Goal: Task Accomplishment & Management: Manage account settings

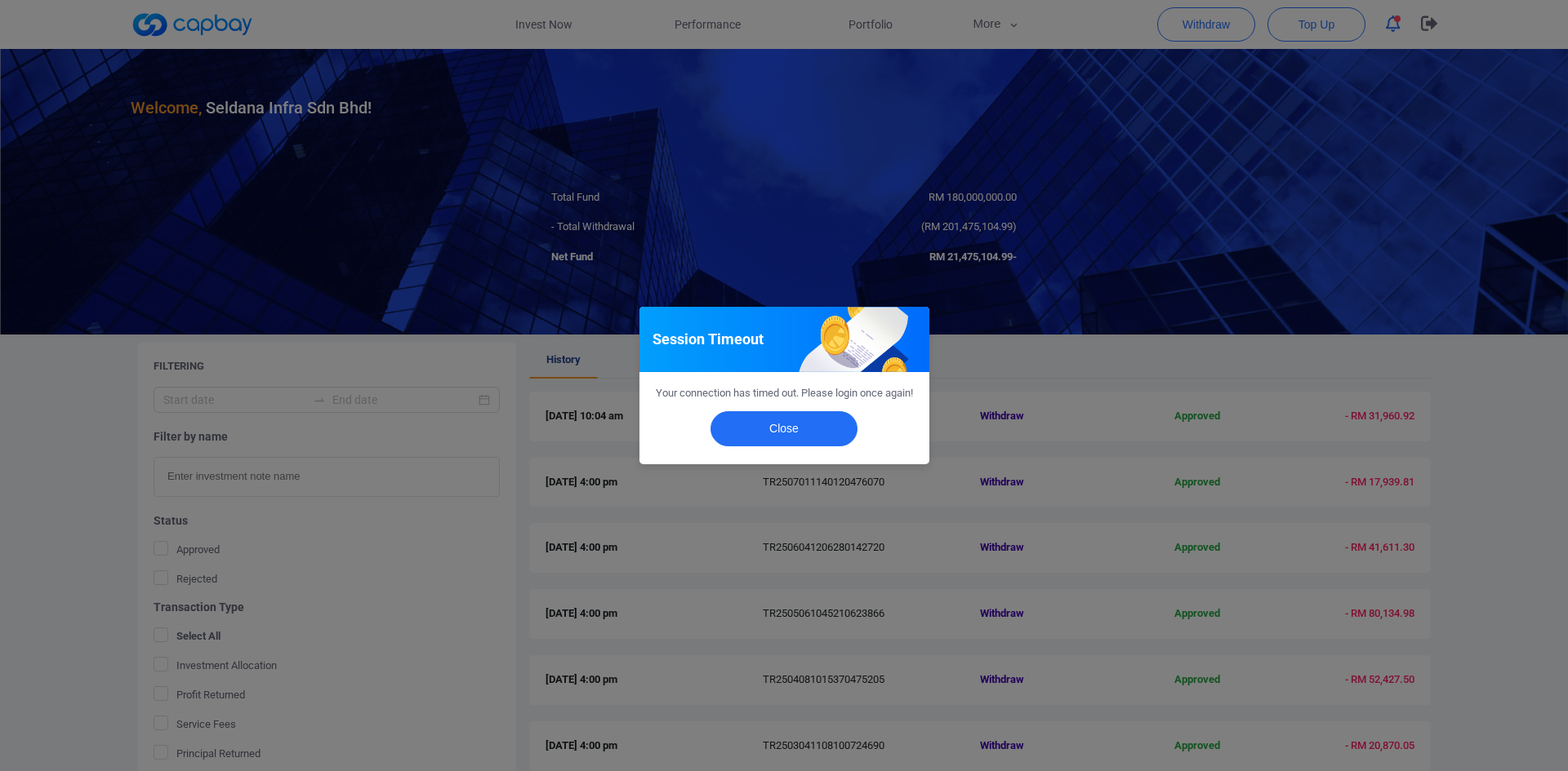
scroll to position [185, 0]
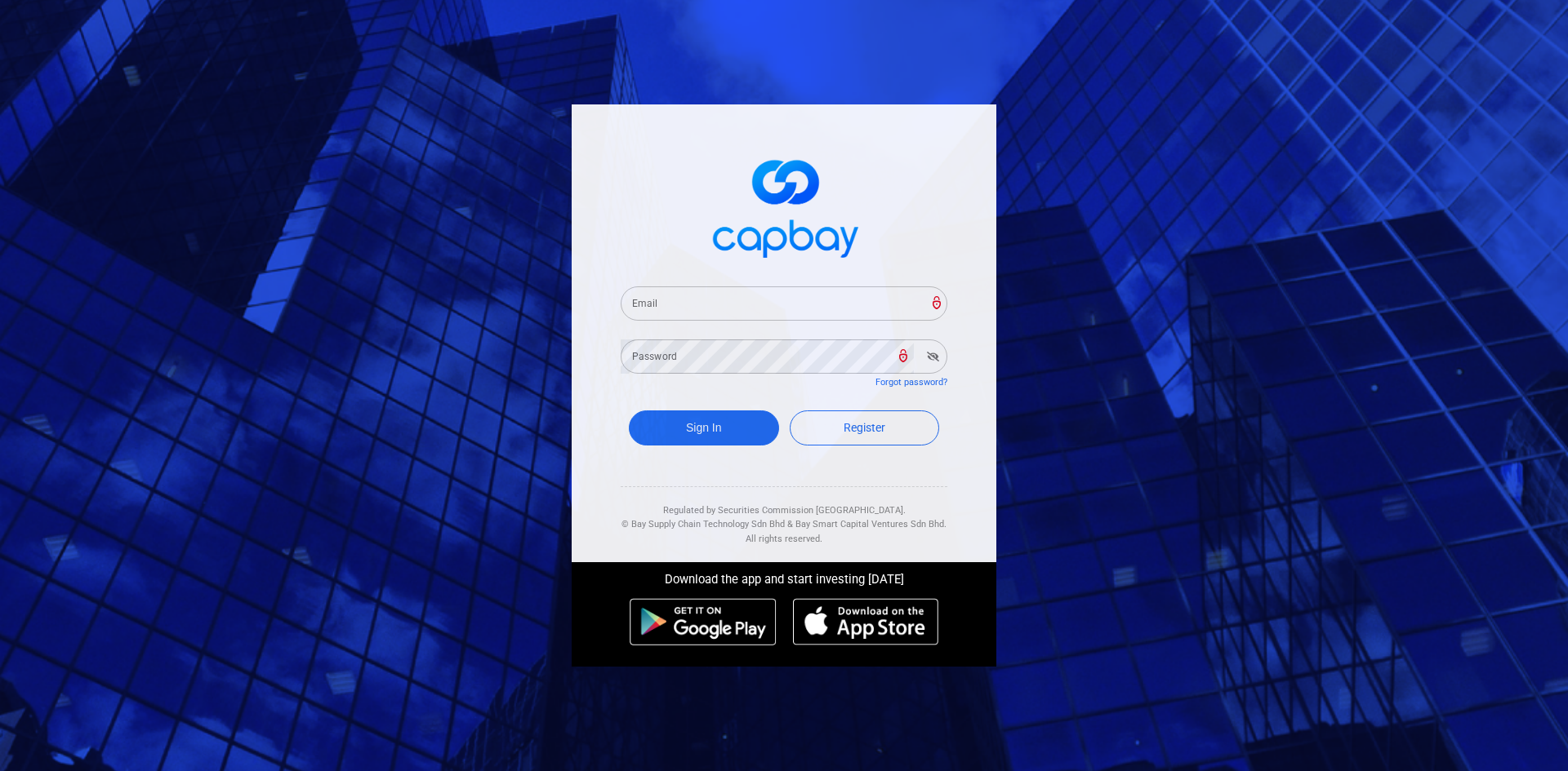
click at [710, 302] on input "Email" at bounding box center [784, 303] width 326 height 34
paste input "[EMAIL_ADDRESS][DOMAIN_NAME]"
type input "[EMAIL_ADDRESS][DOMAIN_NAME]"
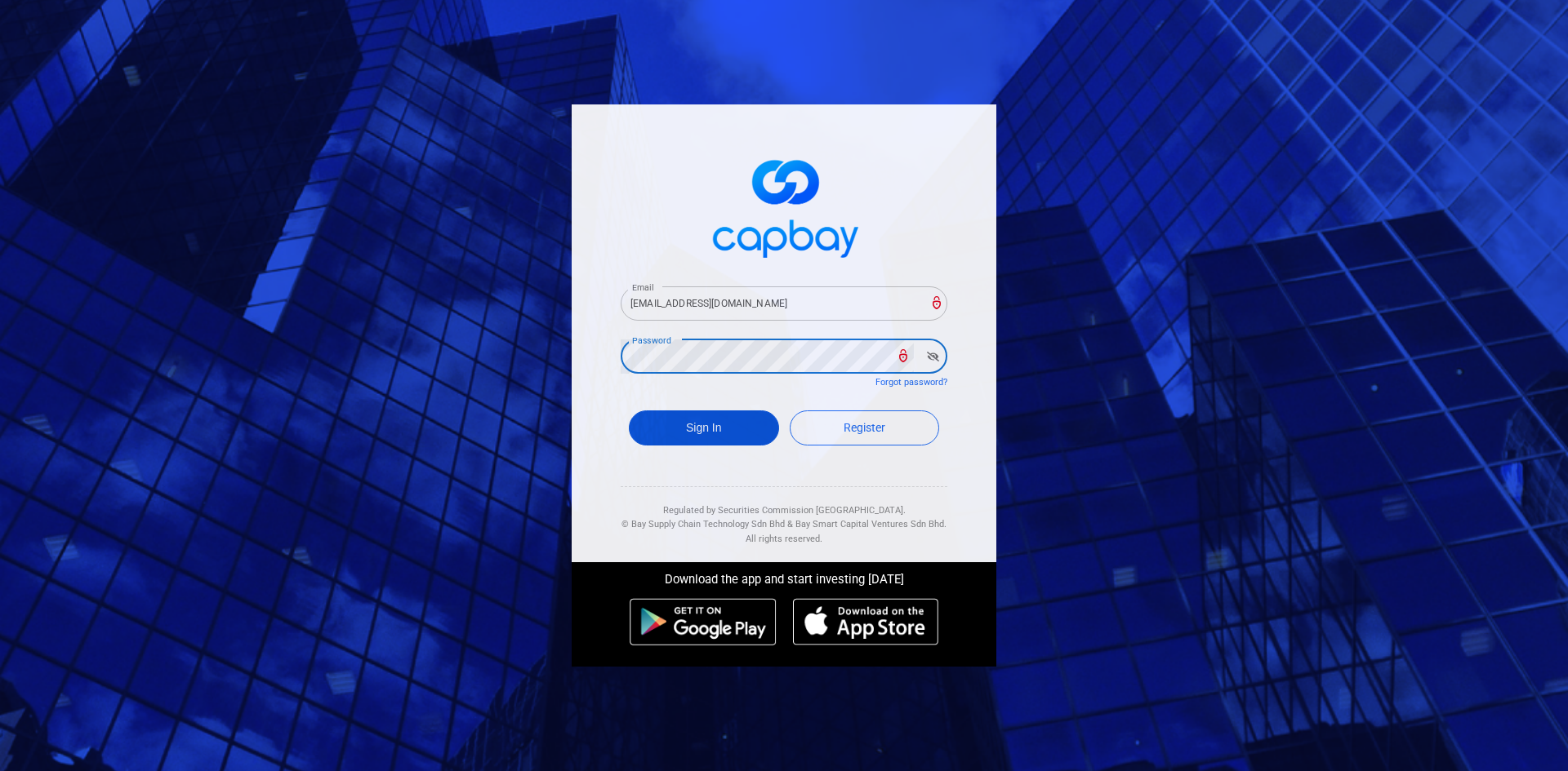
click at [718, 436] on button "Sign In" at bounding box center [704, 428] width 150 height 35
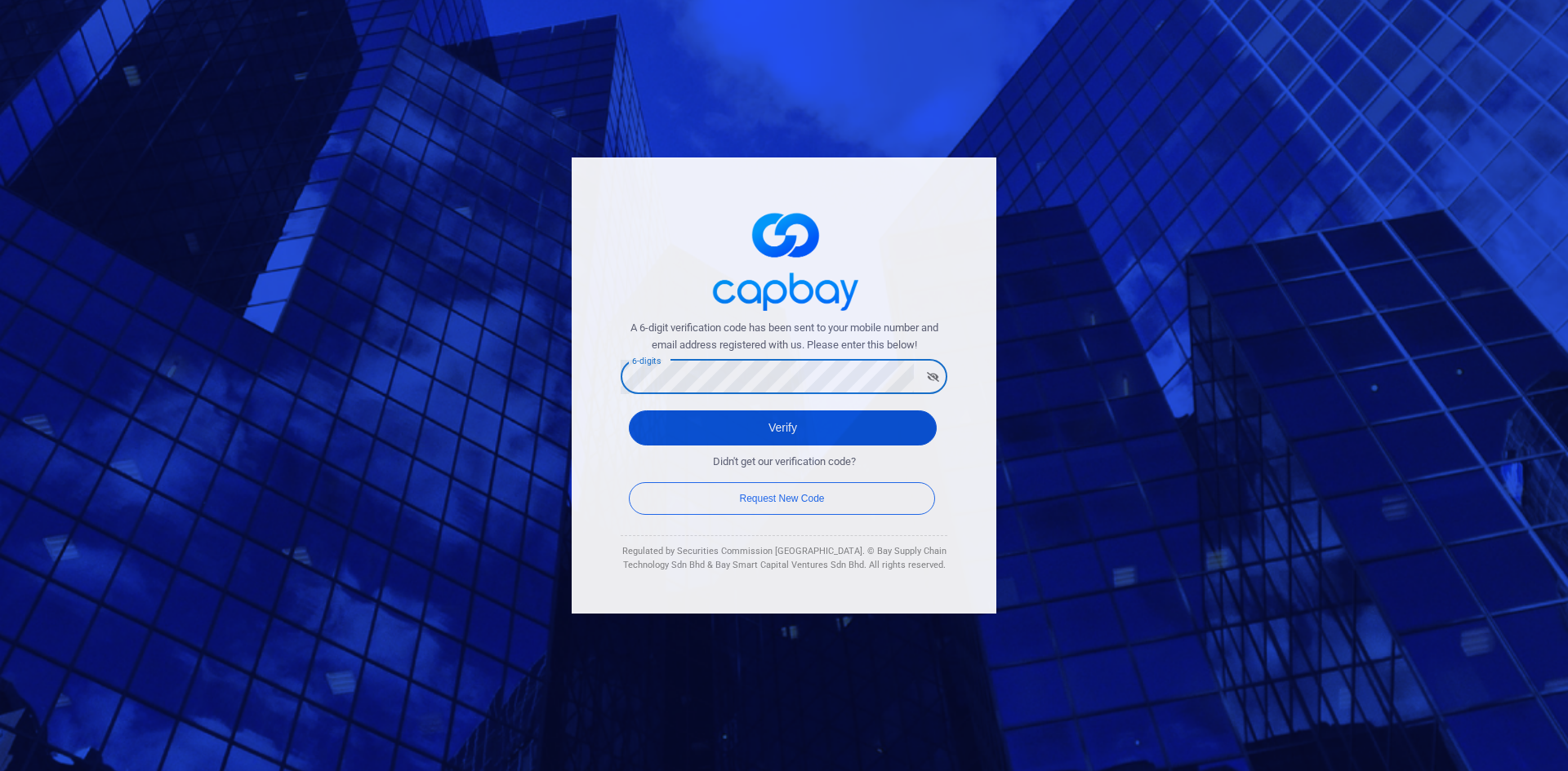
click at [734, 422] on button "Verify" at bounding box center [783, 428] width 307 height 35
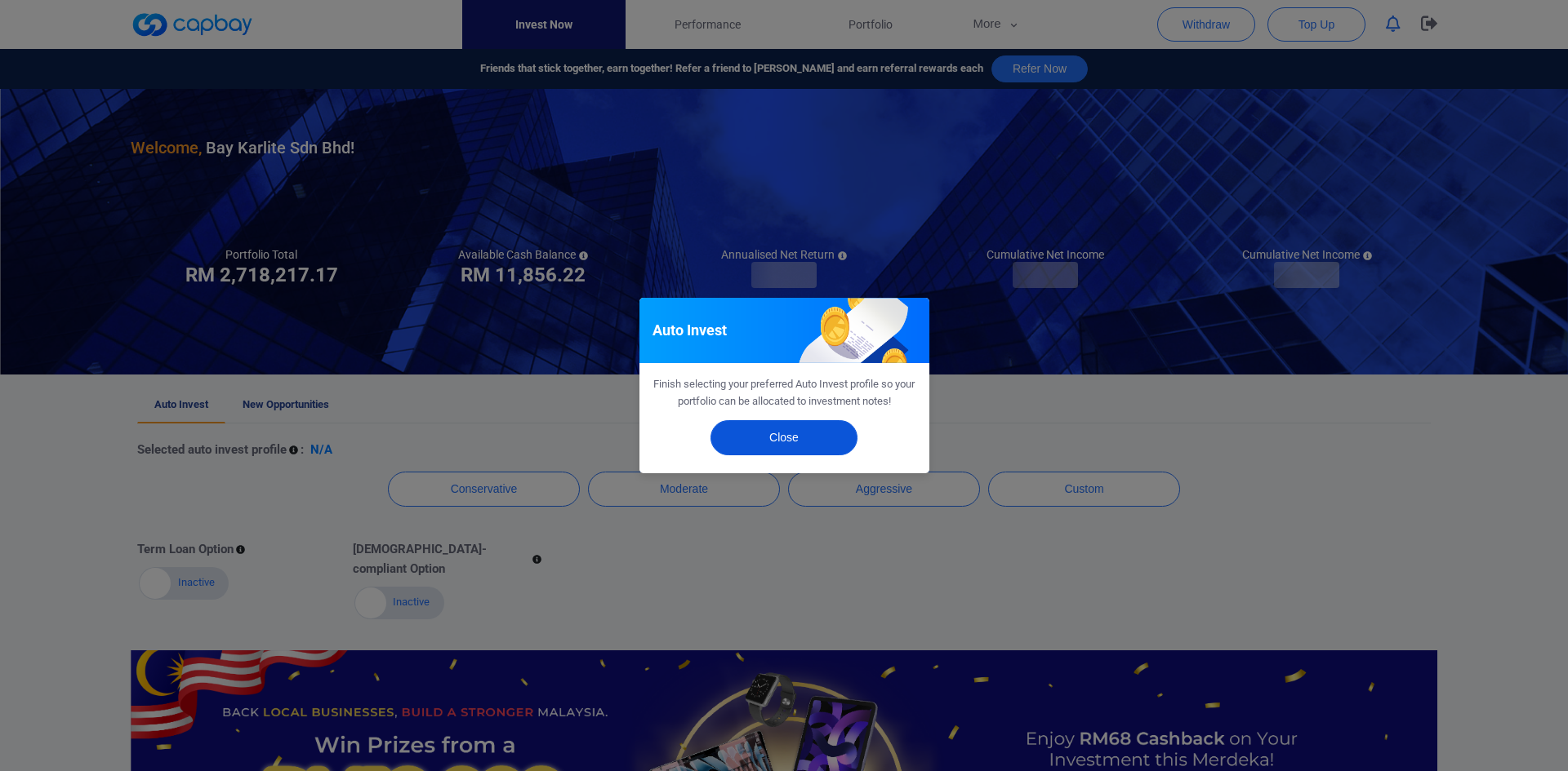
click at [803, 439] on button "Close" at bounding box center [784, 437] width 147 height 35
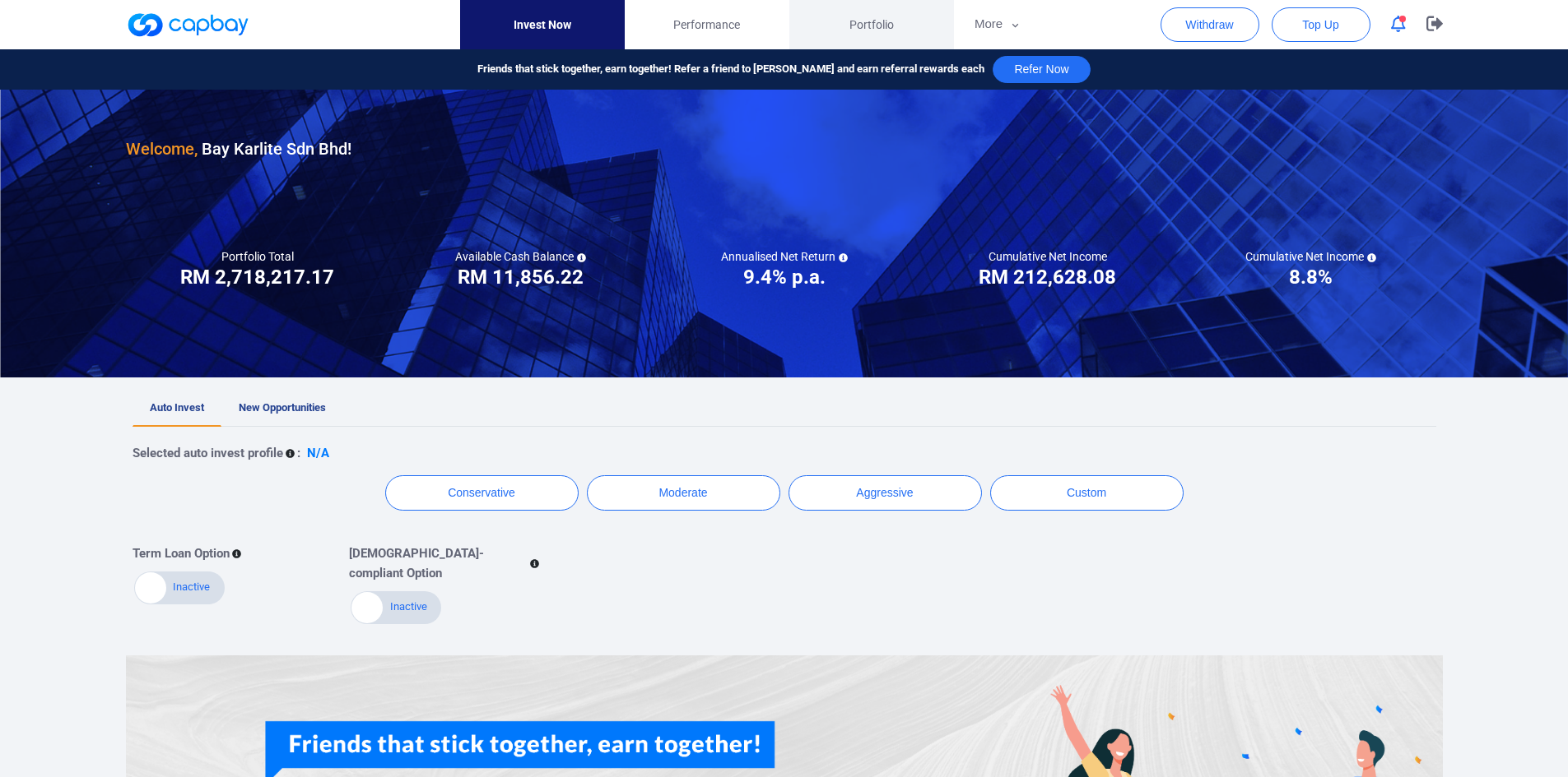
click at [892, 27] on span "Portfolio" at bounding box center [871, 24] width 44 height 18
